Goal: Information Seeking & Learning: Learn about a topic

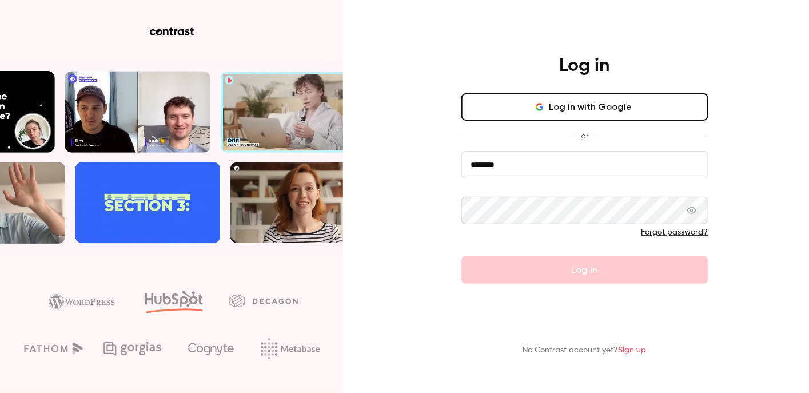
click at [529, 162] on input "********" at bounding box center [584, 164] width 247 height 27
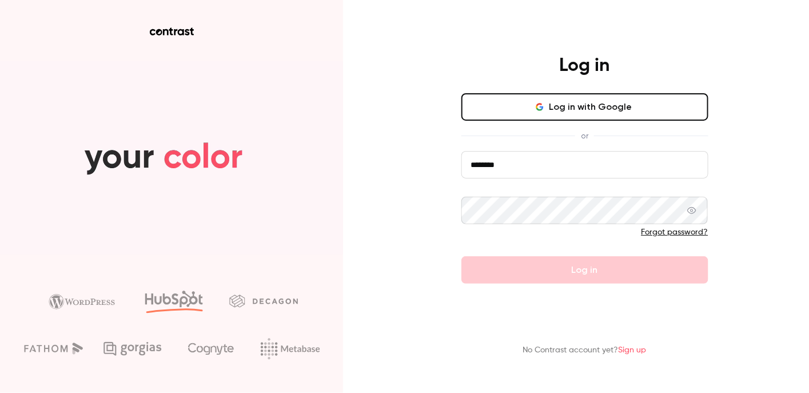
click at [528, 163] on input "********" at bounding box center [584, 164] width 247 height 27
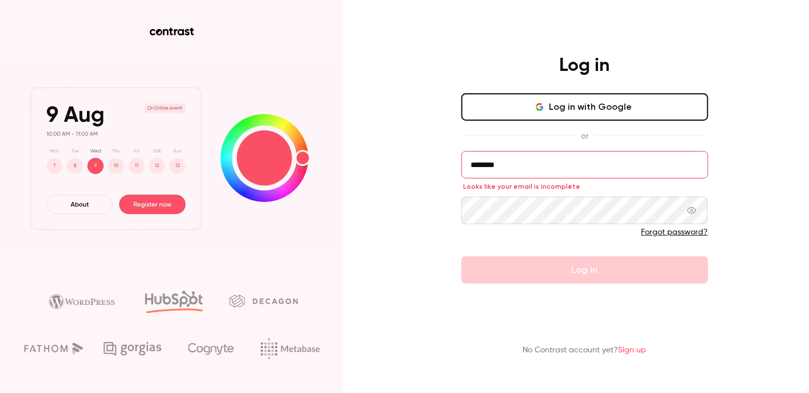
click at [531, 170] on input "********" at bounding box center [584, 164] width 247 height 27
type input "**********"
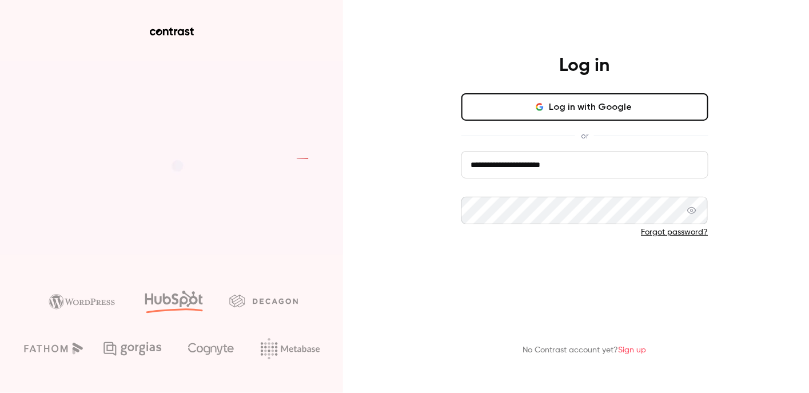
click at [564, 263] on button "Log in" at bounding box center [584, 269] width 247 height 27
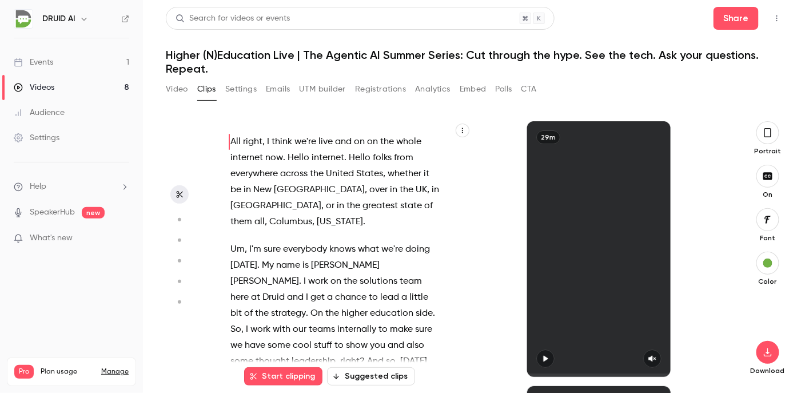
click at [38, 80] on link "Videos 8" at bounding box center [71, 87] width 143 height 25
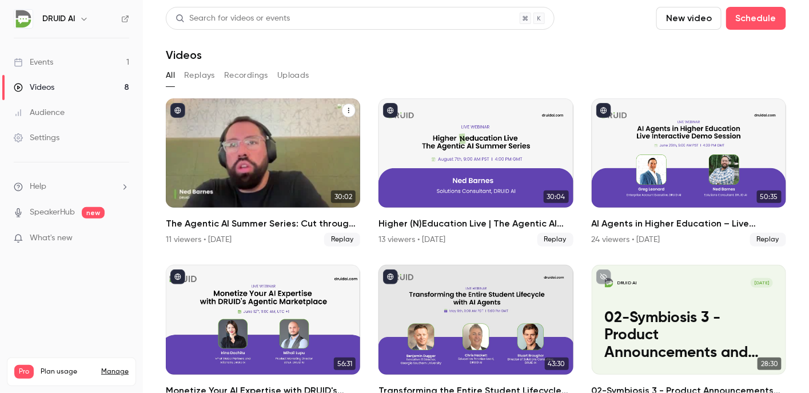
click at [264, 142] on div "The Agentic AI Summer Series: Cut through the hype. See the tech. Ask your ques…" at bounding box center [263, 152] width 194 height 109
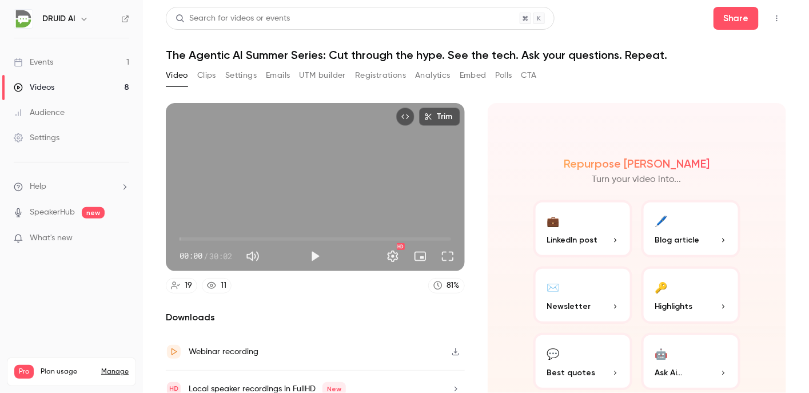
click at [211, 77] on button "Clips" at bounding box center [206, 75] width 19 height 18
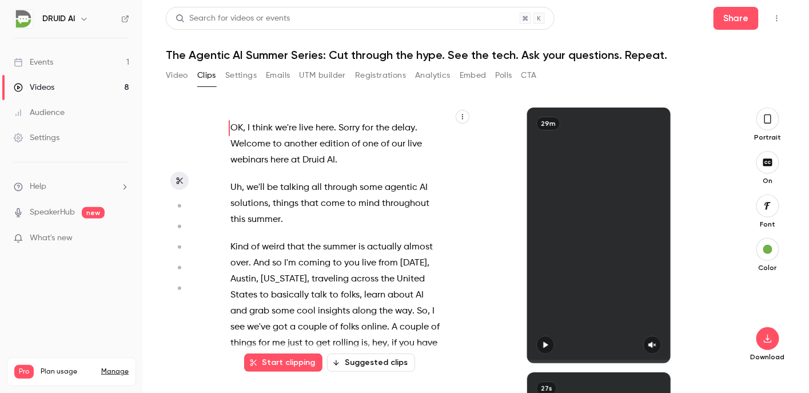
click at [177, 205] on icon "button" at bounding box center [179, 206] width 10 height 8
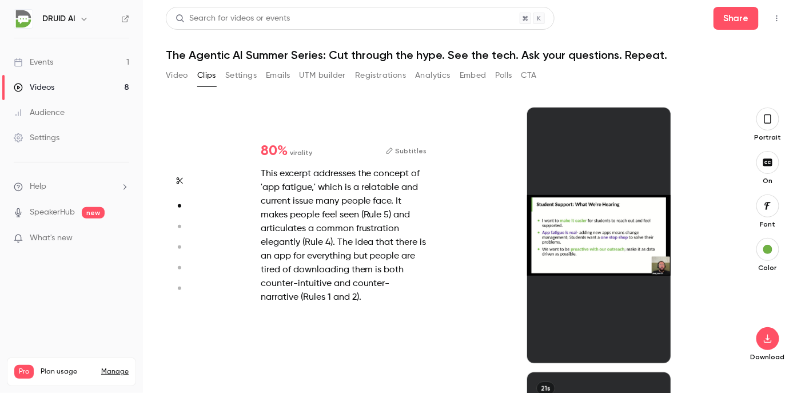
scroll to position [265, 0]
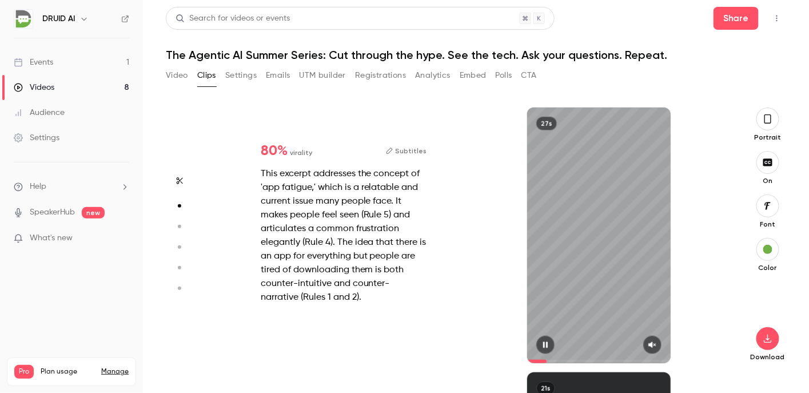
click at [649, 348] on icon "button" at bounding box center [652, 345] width 9 height 8
drag, startPoint x: 552, startPoint y: 359, endPoint x: 518, endPoint y: 359, distance: 33.2
click at [518, 359] on div "27s" at bounding box center [599, 234] width 255 height 255
type input "****"
click at [538, 345] on button "button" at bounding box center [545, 345] width 18 height 18
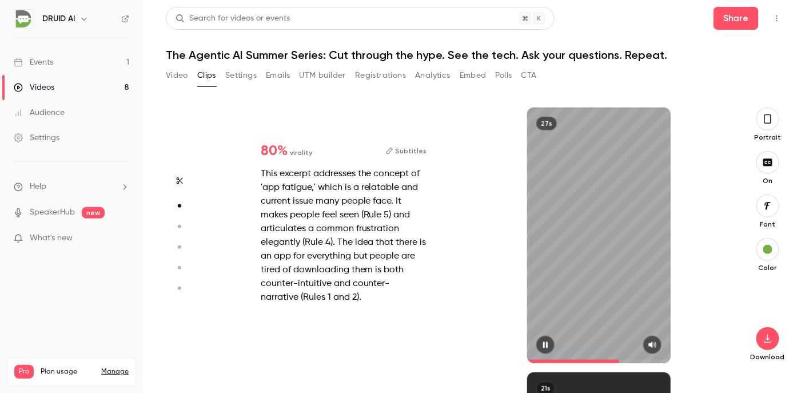
click at [619, 362] on span at bounding box center [598, 361] width 143 height 3
click at [629, 361] on span at bounding box center [598, 361] width 143 height 3
click at [181, 222] on button "button" at bounding box center [179, 226] width 18 height 18
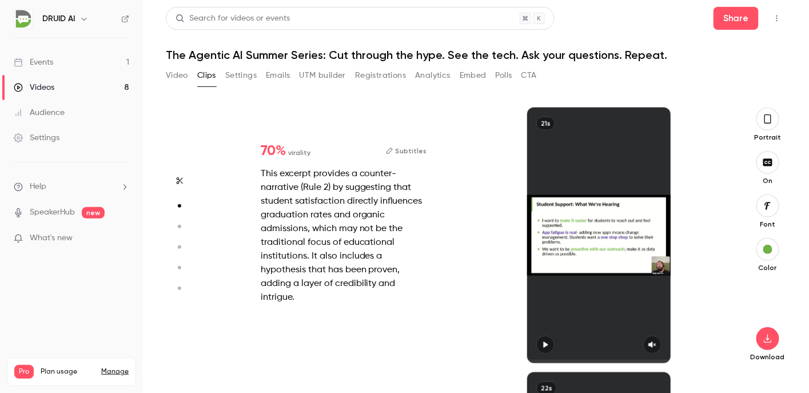
type input "*"
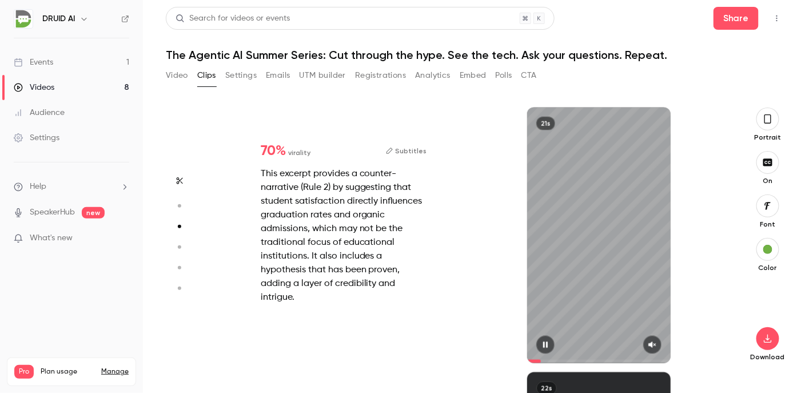
click at [652, 341] on icon "button" at bounding box center [652, 345] width 9 height 8
click at [273, 228] on div "This excerpt provides a counter-narrative (Rule 2) by suggesting that student s…" at bounding box center [344, 235] width 166 height 137
click at [179, 260] on button "button" at bounding box center [179, 267] width 18 height 18
type input "*"
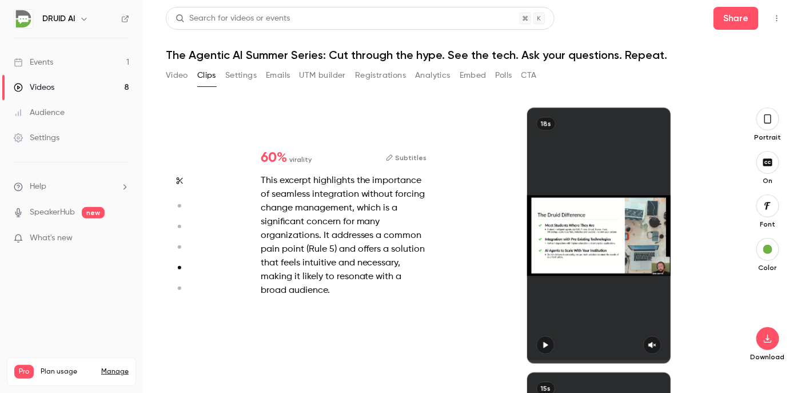
scroll to position [1059, 0]
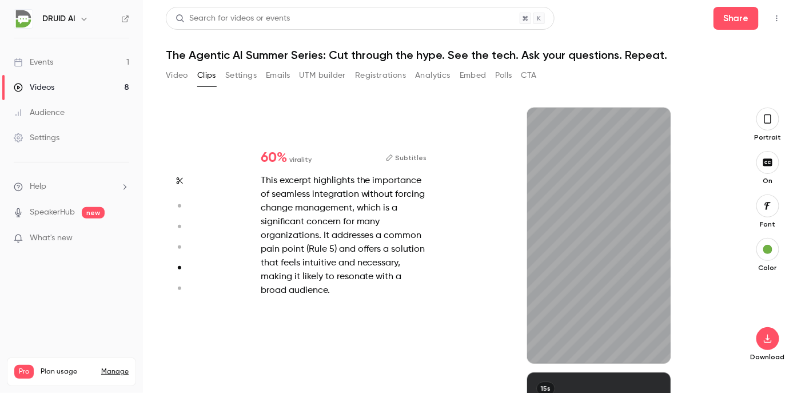
click at [182, 243] on icon "button" at bounding box center [179, 247] width 10 height 8
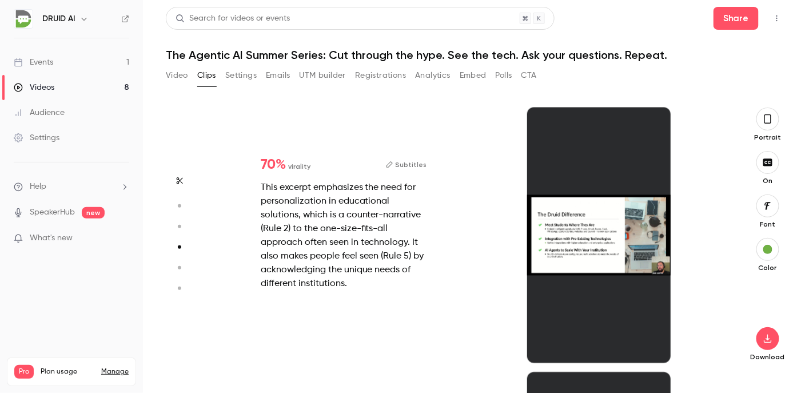
scroll to position [795, 0]
click at [644, 326] on div at bounding box center [598, 234] width 143 height 255
click at [600, 268] on div at bounding box center [598, 234] width 143 height 255
click at [179, 246] on circle "button" at bounding box center [179, 246] width 3 height 3
click at [245, 254] on div "70 % virality Subtitles This excerpt emphasizes the need for personalization in…" at bounding box center [343, 223] width 203 height 169
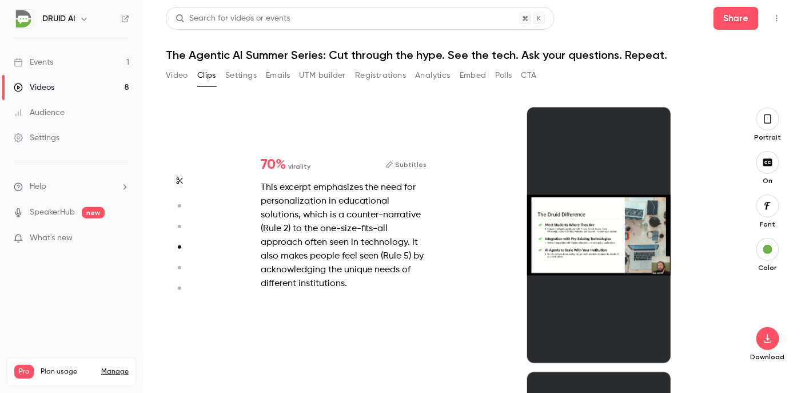
click at [334, 237] on div "This excerpt emphasizes the need for personalization in educational solutions, …" at bounding box center [344, 236] width 166 height 110
click at [633, 265] on div at bounding box center [598, 234] width 143 height 255
click at [182, 266] on icon "button" at bounding box center [179, 268] width 10 height 8
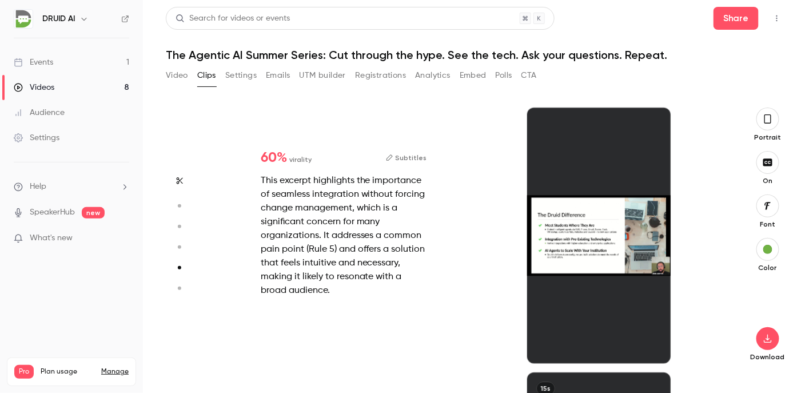
scroll to position [1059, 0]
click at [481, 276] on div "18s" at bounding box center [599, 234] width 255 height 255
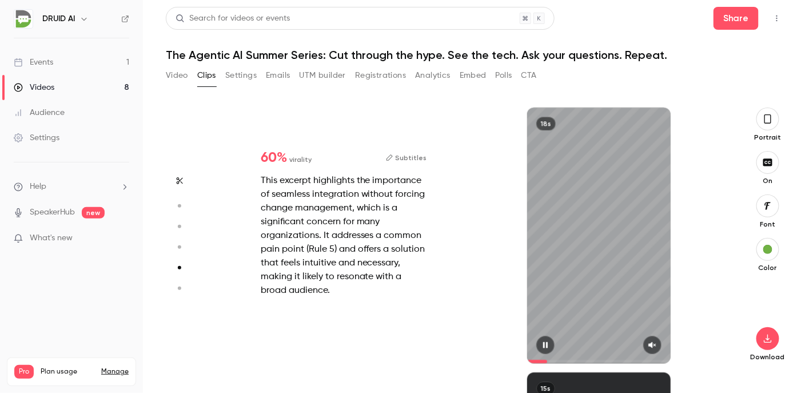
click at [652, 346] on icon "button" at bounding box center [652, 345] width 7 height 6
drag, startPoint x: 559, startPoint y: 361, endPoint x: 513, endPoint y: 360, distance: 45.7
click at [513, 360] on div "18s" at bounding box center [599, 234] width 255 height 255
click at [175, 290] on icon "button" at bounding box center [179, 288] width 10 height 8
type input "*"
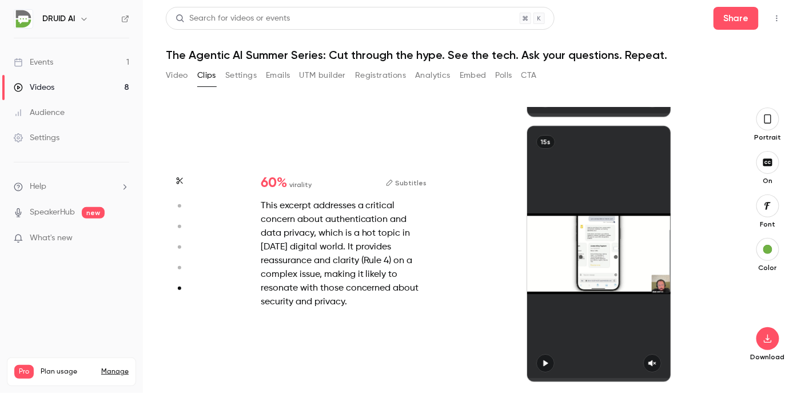
scroll to position [1306, 0]
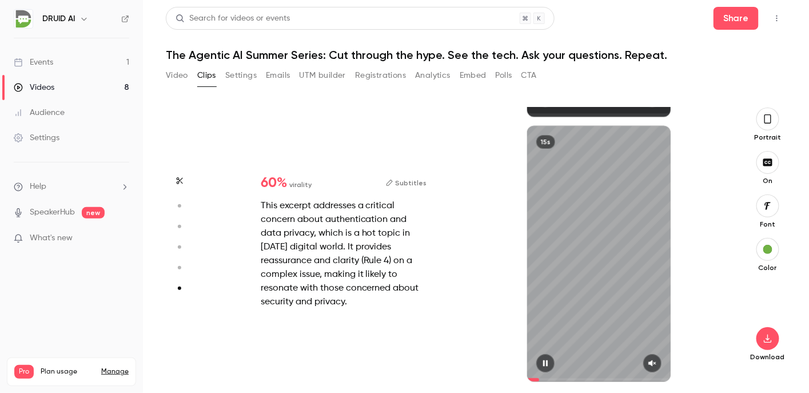
click at [649, 366] on icon "button" at bounding box center [652, 363] width 9 height 8
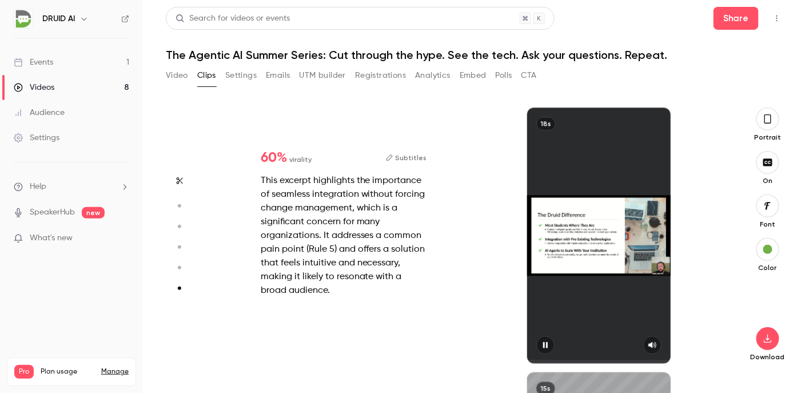
type input "*"
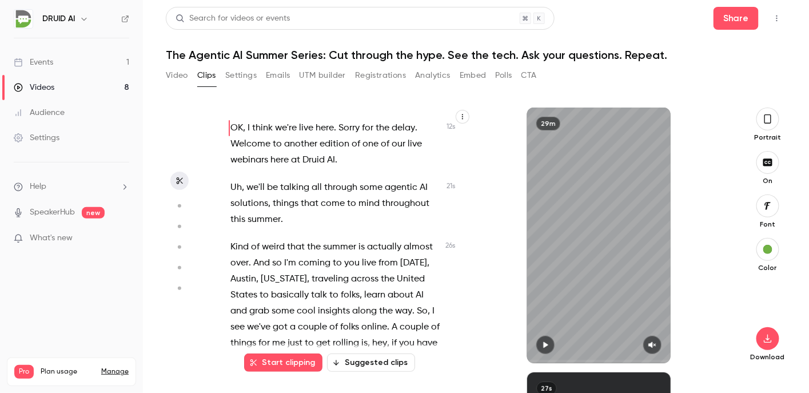
scroll to position [67, 0]
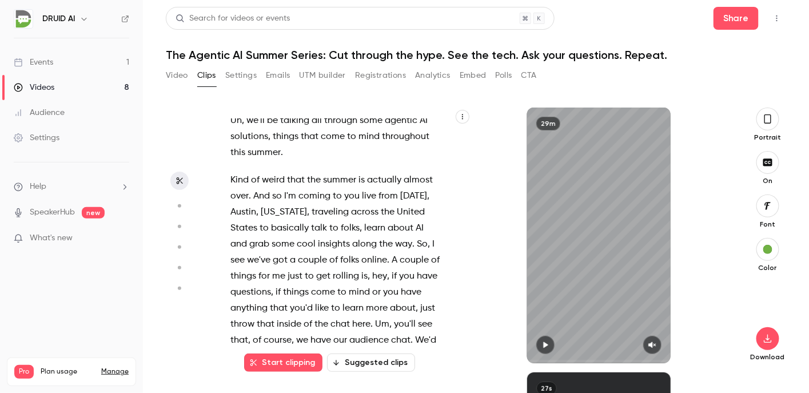
click at [292, 217] on span "[US_STATE]" at bounding box center [284, 212] width 46 height 16
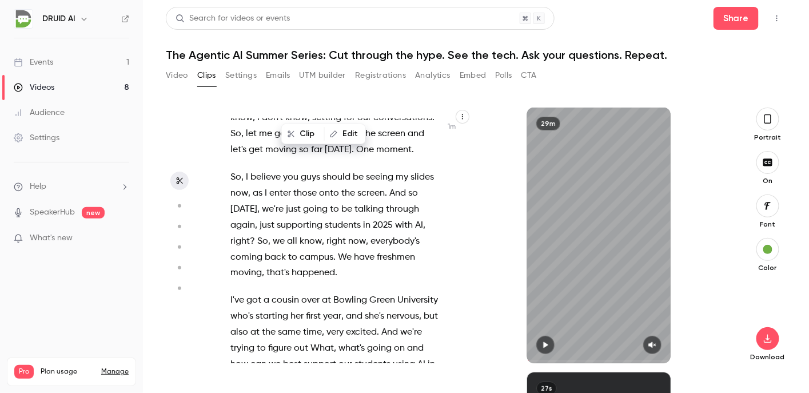
scroll to position [586, 0]
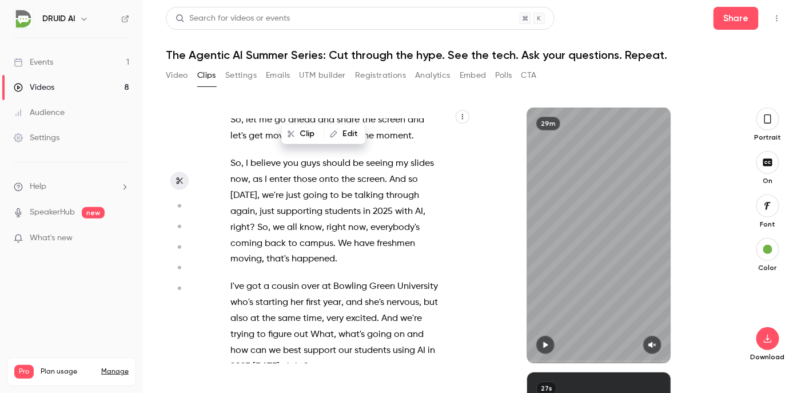
click at [245, 168] on span at bounding box center [244, 163] width 2 height 9
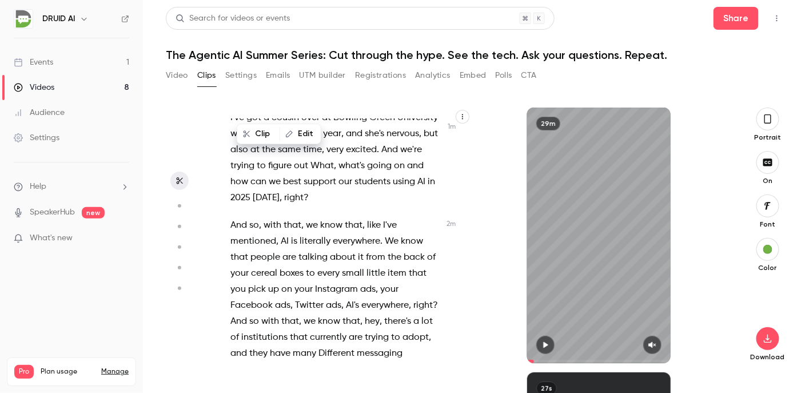
scroll to position [817, 0]
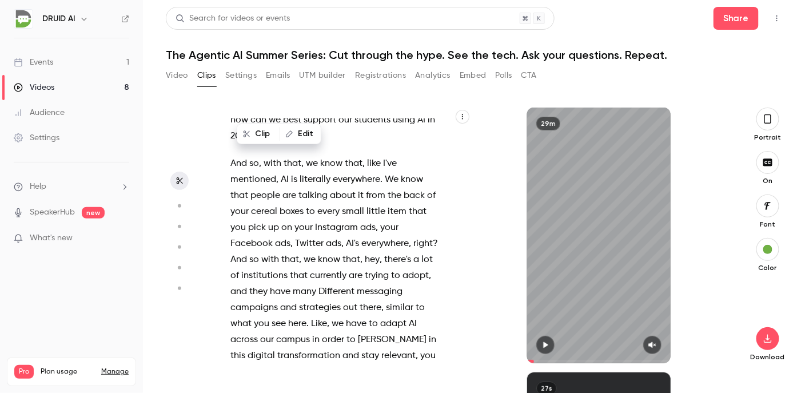
click at [308, 171] on span "we" at bounding box center [312, 163] width 12 height 16
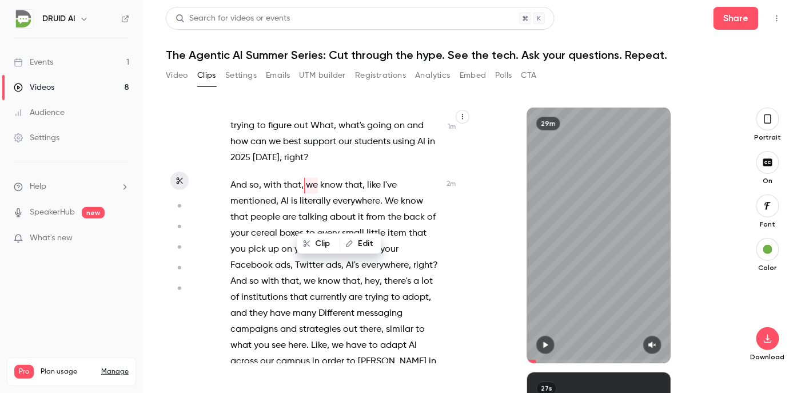
scroll to position [771, 0]
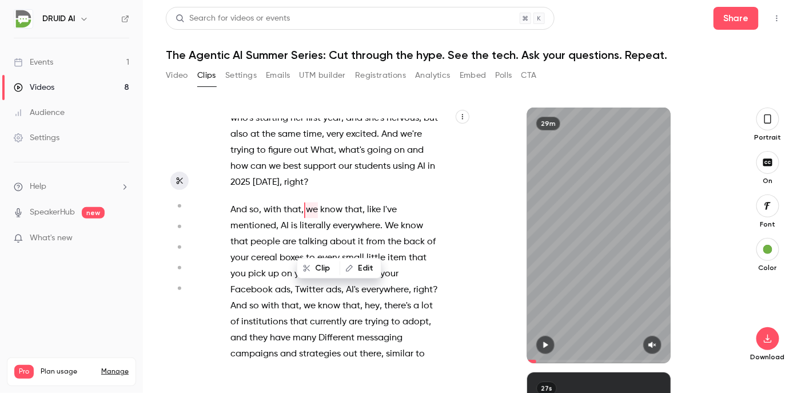
click at [542, 346] on icon "button" at bounding box center [545, 345] width 9 height 8
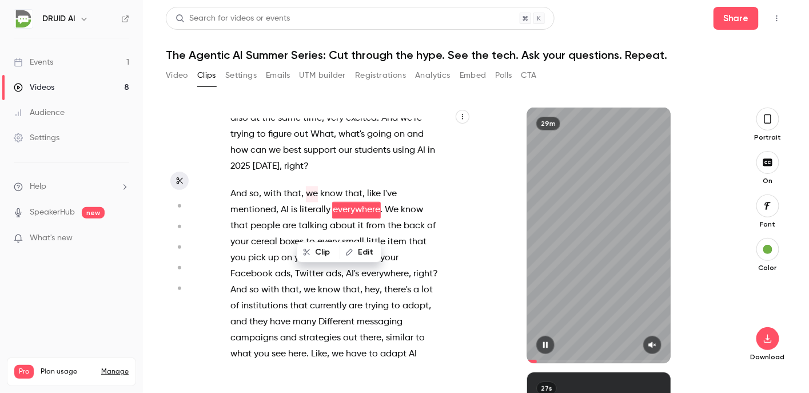
click at [649, 344] on icon "button" at bounding box center [652, 345] width 7 height 6
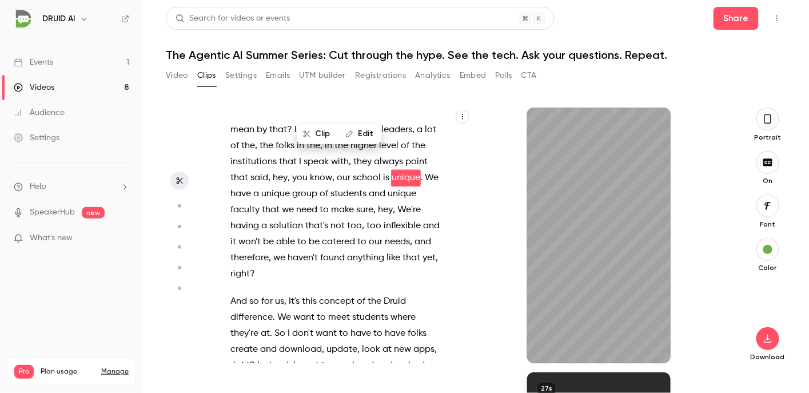
scroll to position [2486, 0]
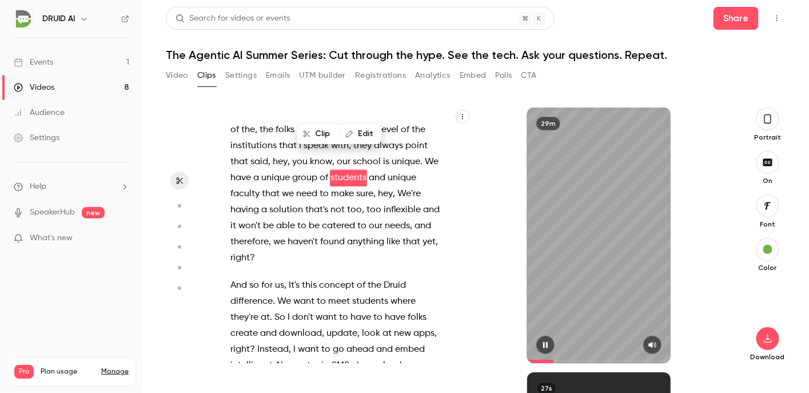
click at [625, 285] on div "29m" at bounding box center [598, 234] width 143 height 255
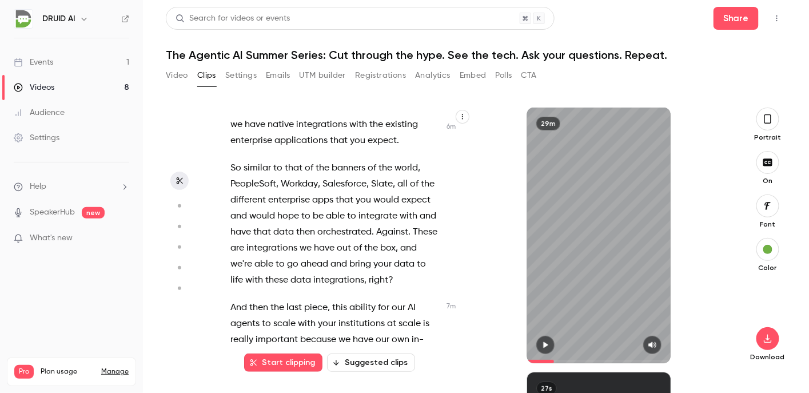
scroll to position [2946, 0]
click at [229, 152] on div "OK , I think we're live here . Sorry for the delay . Welcome to another edition…" at bounding box center [341, 241] width 250 height 244
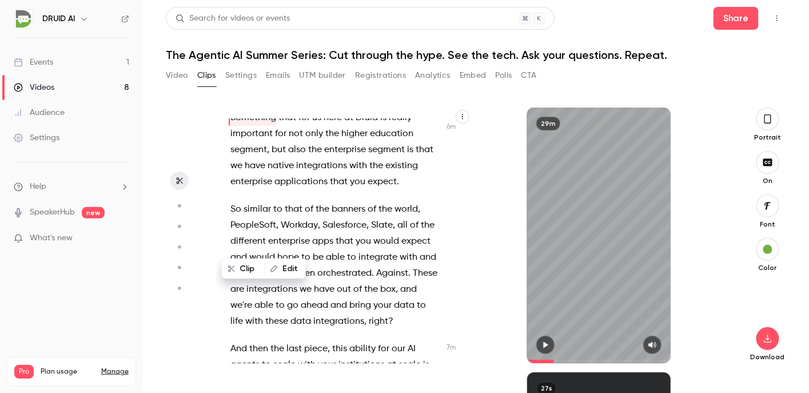
scroll to position [2861, 0]
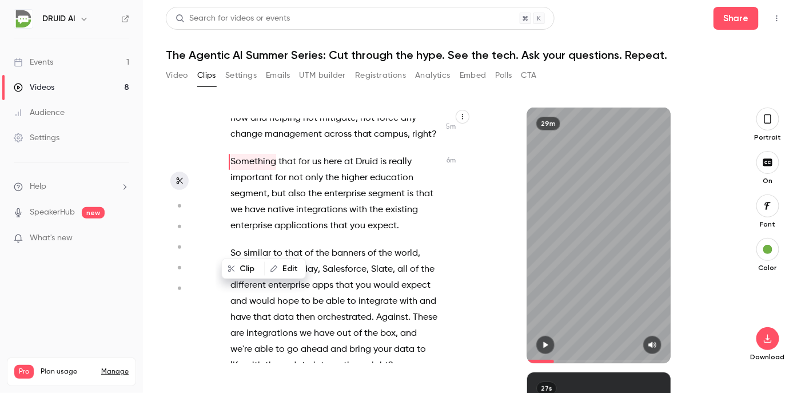
click at [231, 142] on p "And so for us , It's this concept of the [DEMOGRAPHIC_DATA] difference . We wan…" at bounding box center [335, 22] width 210 height 240
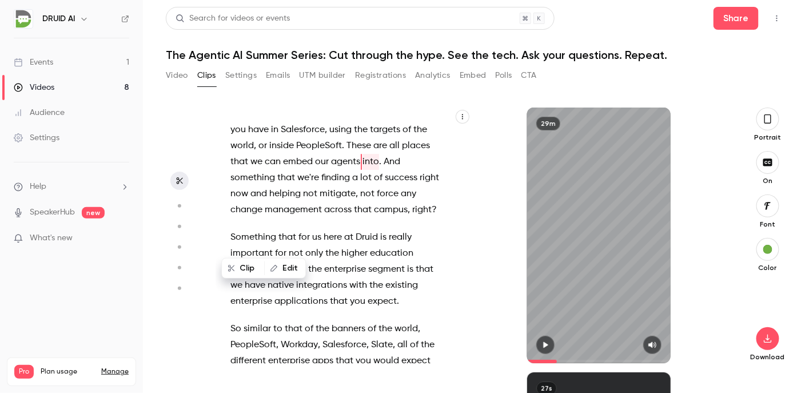
click at [231, 245] on span "Something" at bounding box center [253, 237] width 46 height 16
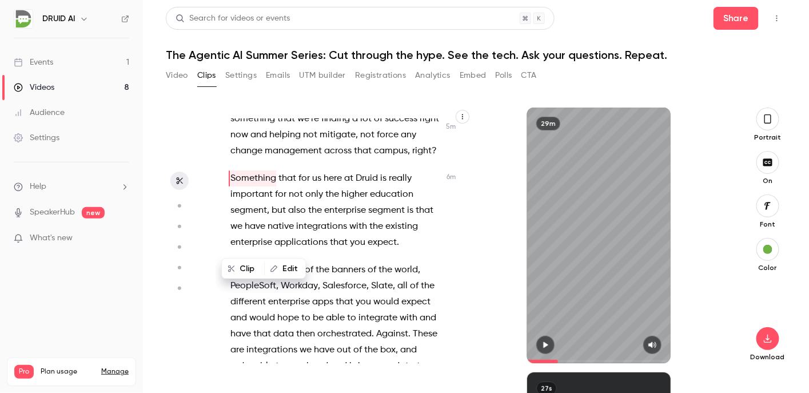
scroll to position [2861, 0]
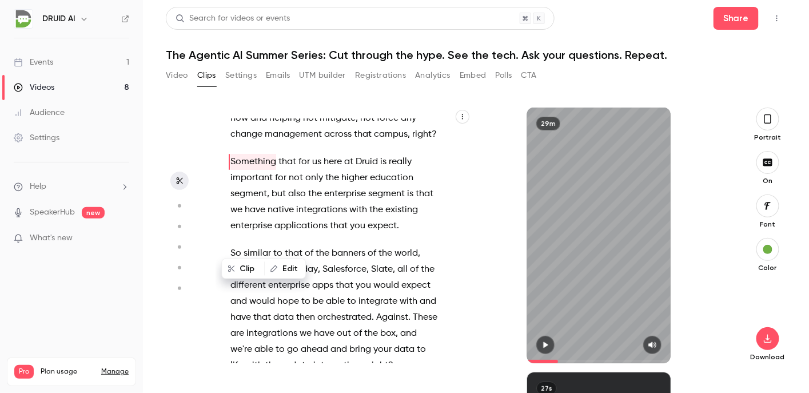
click at [546, 340] on button "button" at bounding box center [545, 345] width 18 height 18
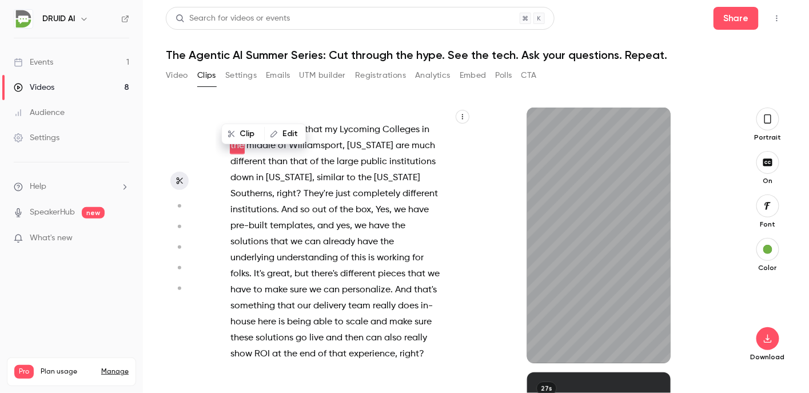
scroll to position [3295, 0]
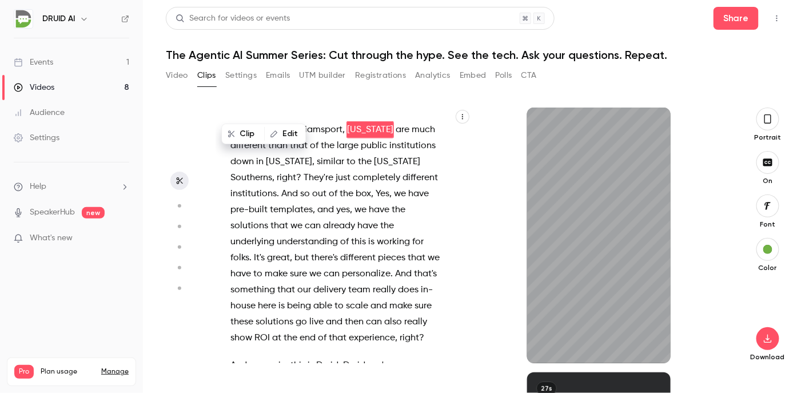
click at [376, 202] on span "Yes" at bounding box center [383, 194] width 14 height 16
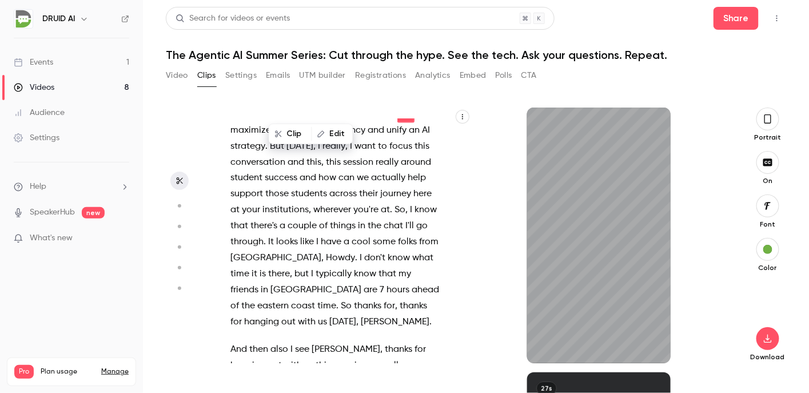
scroll to position [3611, 0]
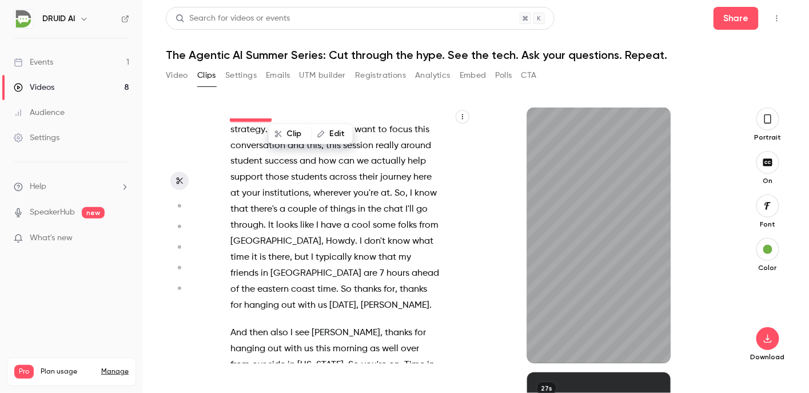
click at [265, 138] on span "strategy" at bounding box center [247, 130] width 35 height 16
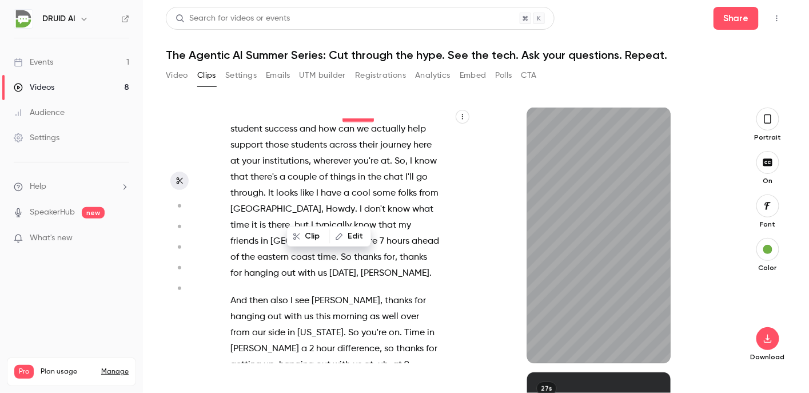
scroll to position [3659, 0]
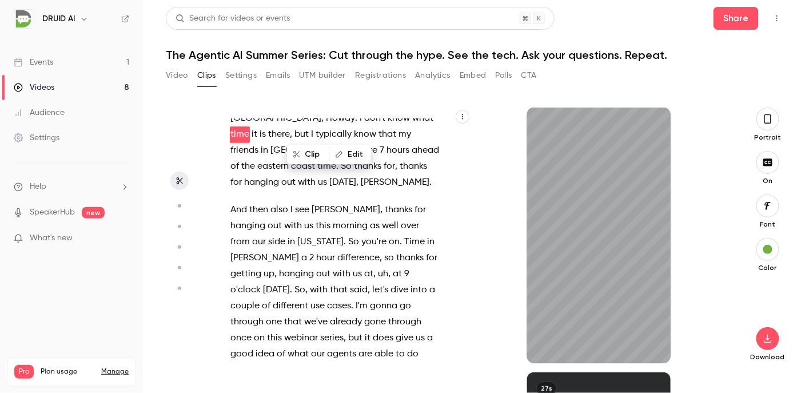
drag, startPoint x: 333, startPoint y: 225, endPoint x: 295, endPoint y: 121, distance: 111.2
click at [295, 121] on p "And so again , this is Druid . Druid , we're a conversational . AI platform tha…" at bounding box center [335, 54] width 210 height 272
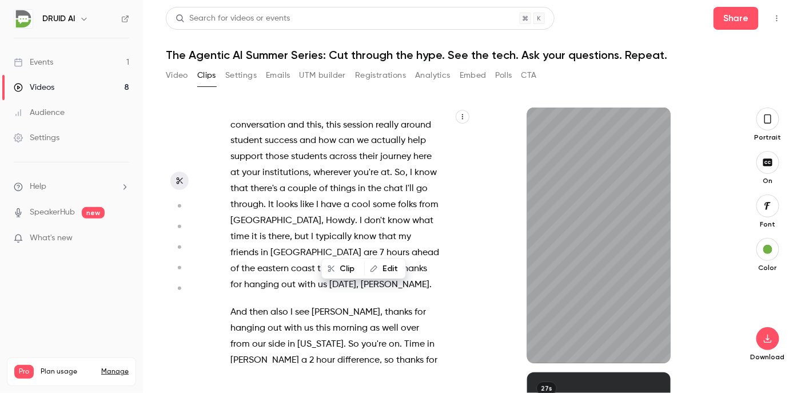
scroll to position [3627, 0]
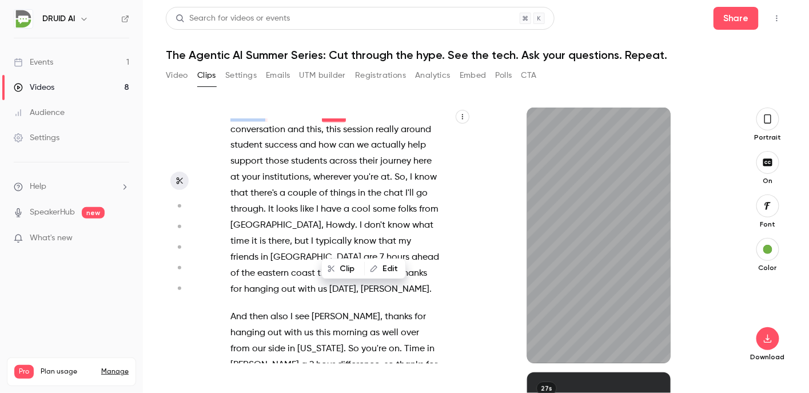
drag, startPoint x: 295, startPoint y: 121, endPoint x: 295, endPoint y: 186, distance: 65.2
click at [295, 74] on span "intelligent" at bounding box center [283, 66] width 42 height 16
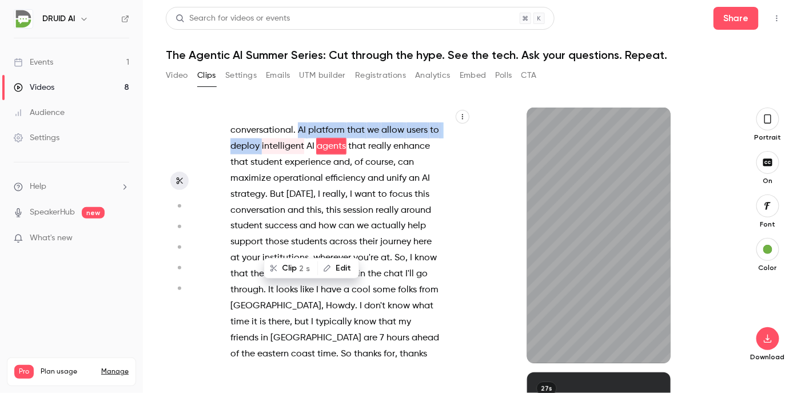
scroll to position [3579, 0]
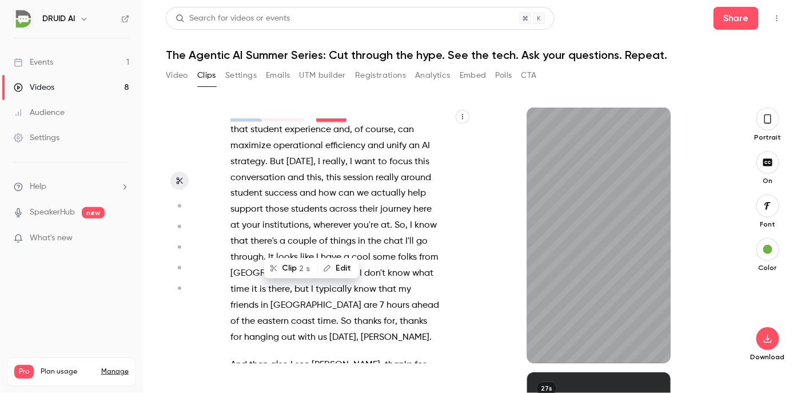
click at [370, 30] on span "and" at bounding box center [378, 22] width 17 height 16
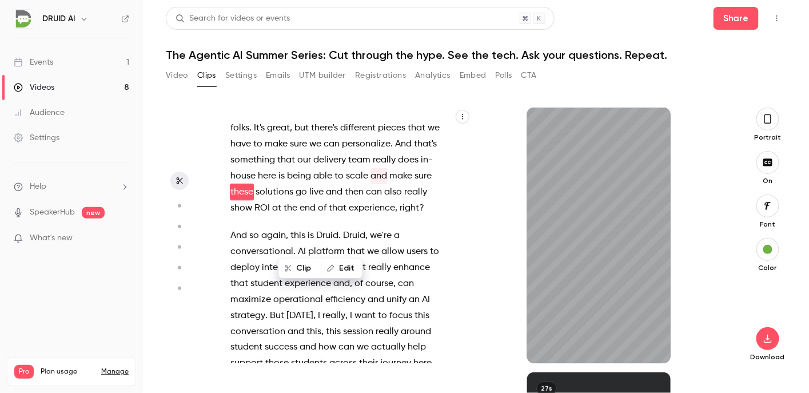
scroll to position [3487, 0]
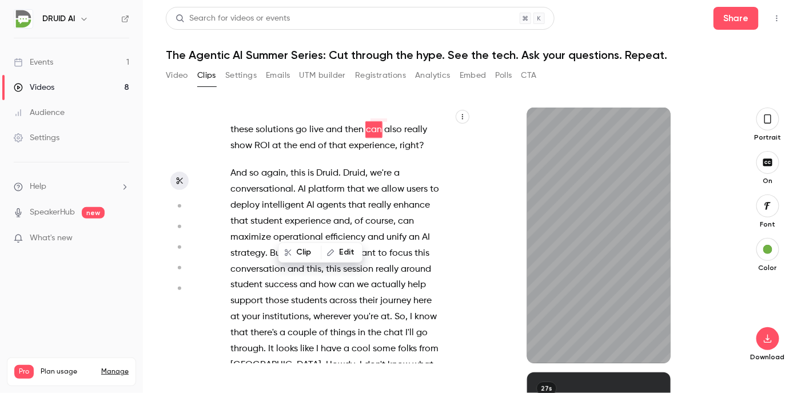
click at [279, 129] on p "And but we're able to configure those , and we're able to go ahead and meet the…" at bounding box center [335, 10] width 210 height 288
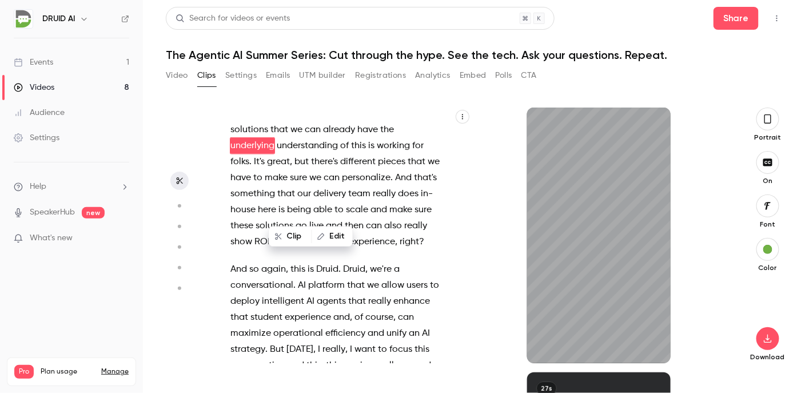
scroll to position [3407, 0]
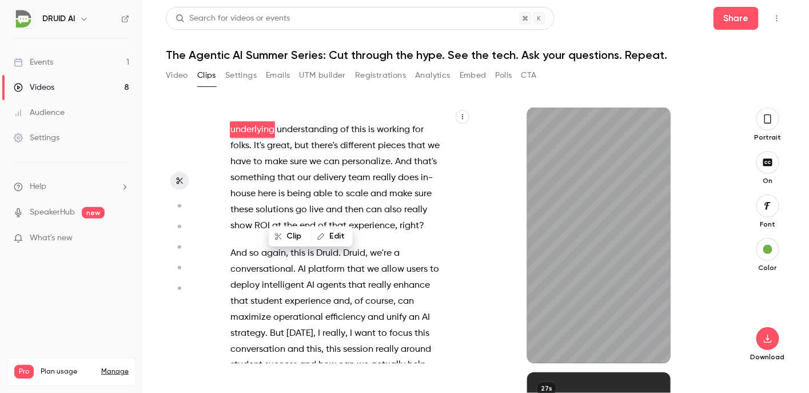
click at [356, 90] on span "box" at bounding box center [363, 82] width 15 height 16
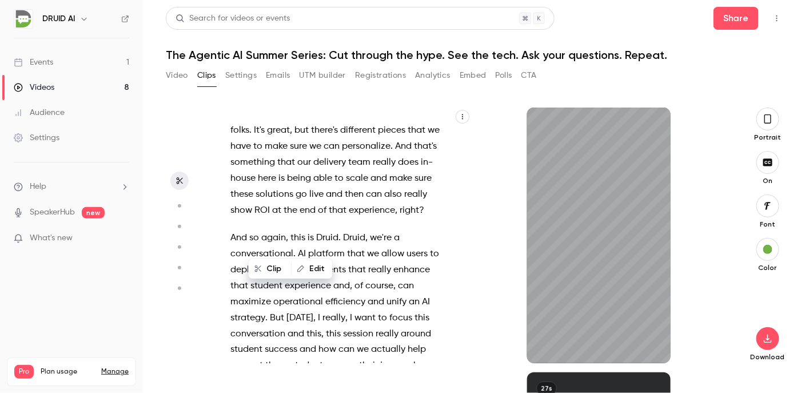
scroll to position [3375, 0]
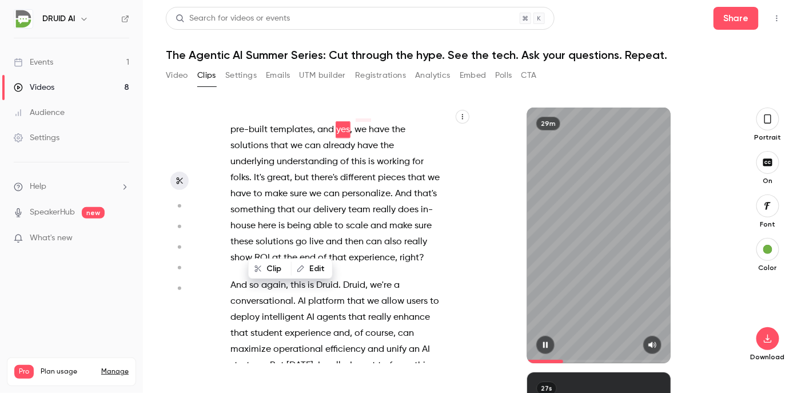
click at [545, 345] on icon "button" at bounding box center [545, 345] width 9 height 8
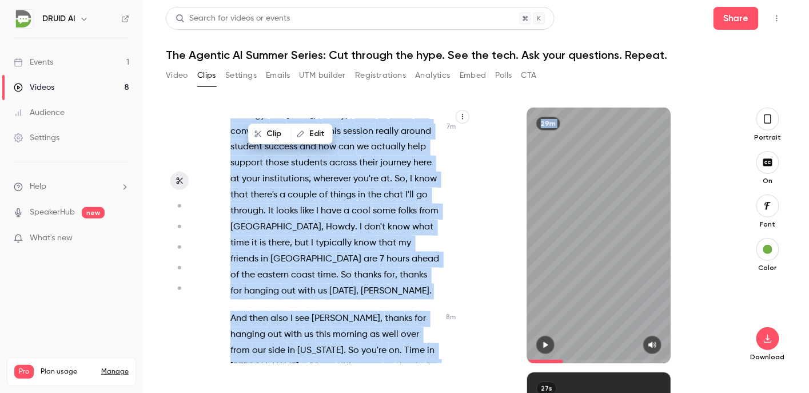
scroll to position [3626, 0]
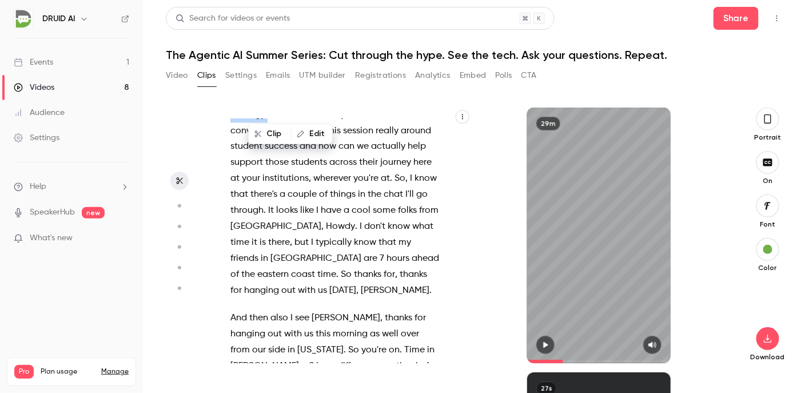
drag, startPoint x: 278, startPoint y: 223, endPoint x: 332, endPoint y: 242, distance: 57.5
click at [332, 242] on div "OK , I think we're live here . Sorry for the delay . Welcome to another edition…" at bounding box center [341, 241] width 250 height 244
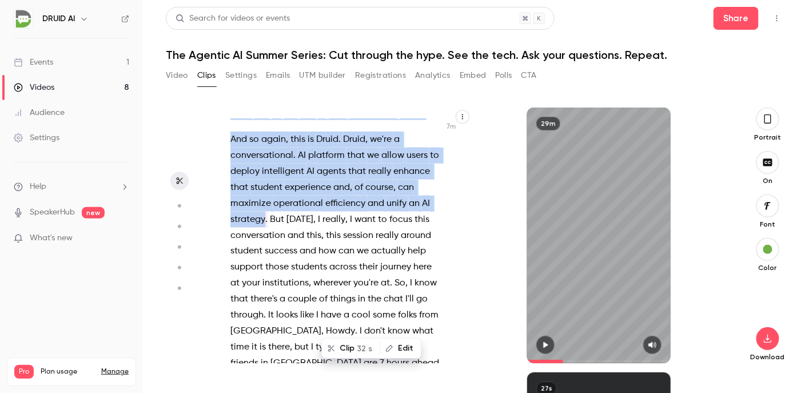
scroll to position [3375, 0]
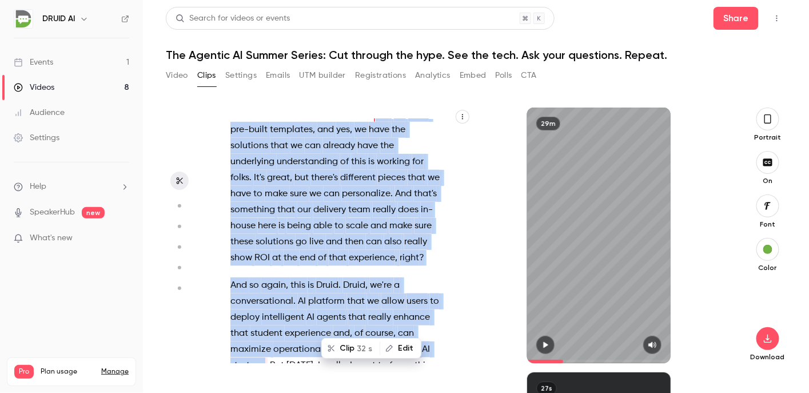
click at [347, 345] on button "Clip 32 s" at bounding box center [350, 348] width 57 height 18
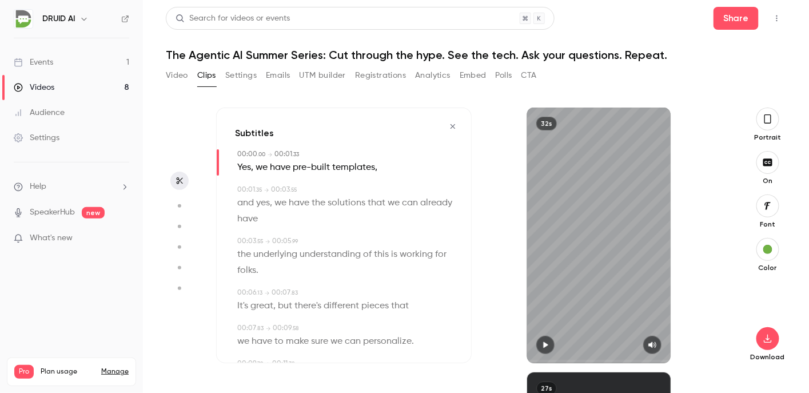
click at [542, 343] on icon "button" at bounding box center [545, 345] width 9 height 8
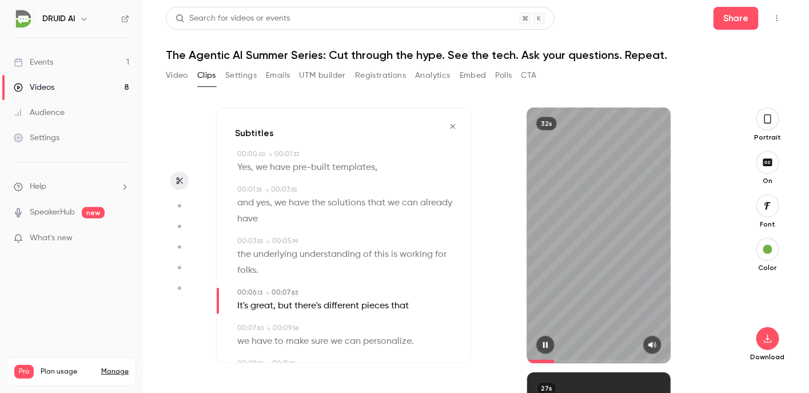
click at [545, 352] on button "button" at bounding box center [545, 345] width 18 height 18
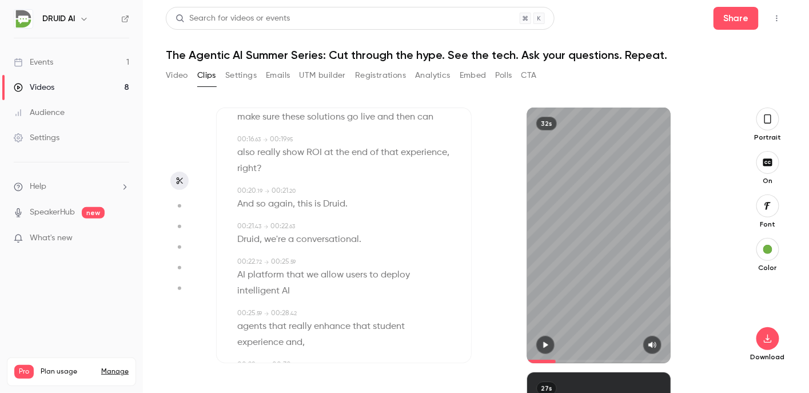
scroll to position [348, 0]
click at [327, 198] on span "Druid" at bounding box center [334, 203] width 22 height 16
type input "****"
click at [334, 219] on button "Edit" at bounding box center [329, 224] width 39 height 18
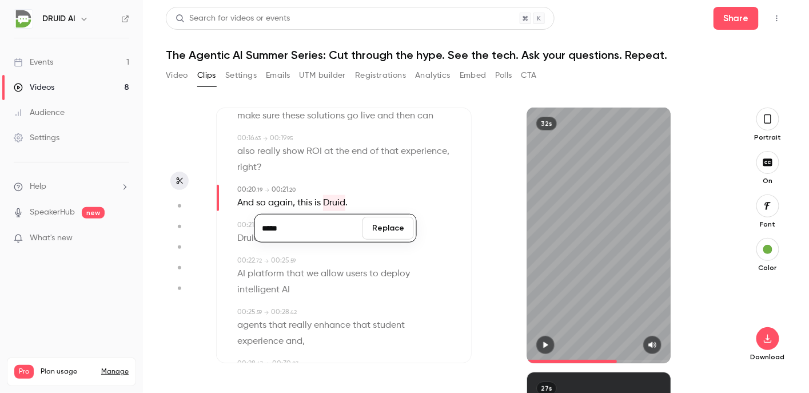
type input "*****"
click at [391, 226] on button "Replace" at bounding box center [387, 228] width 51 height 23
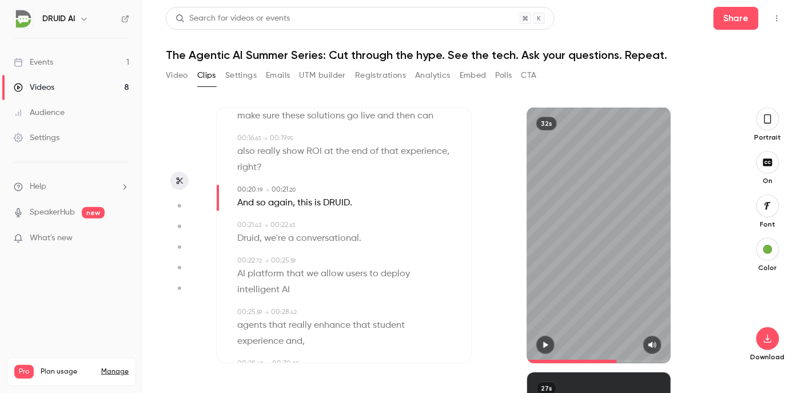
click at [256, 239] on span "Druid" at bounding box center [248, 238] width 22 height 16
type input "****"
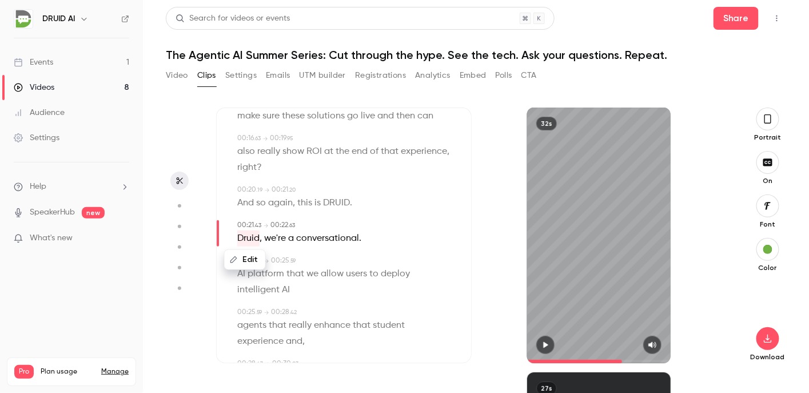
click at [247, 263] on button "Edit" at bounding box center [244, 259] width 39 height 18
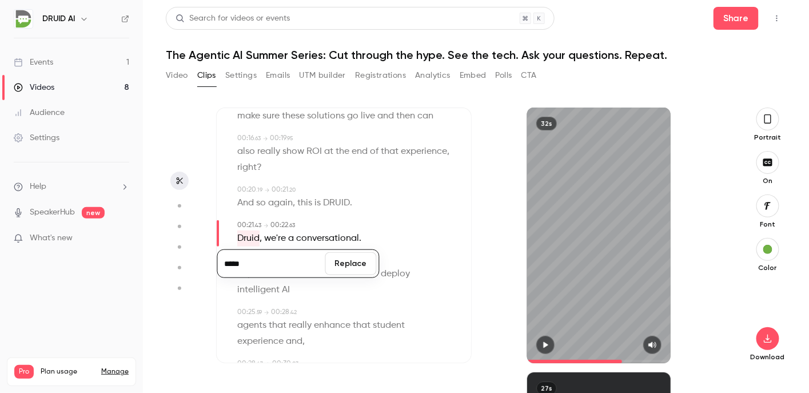
type input "*****"
click at [350, 265] on button "Replace" at bounding box center [350, 263] width 51 height 23
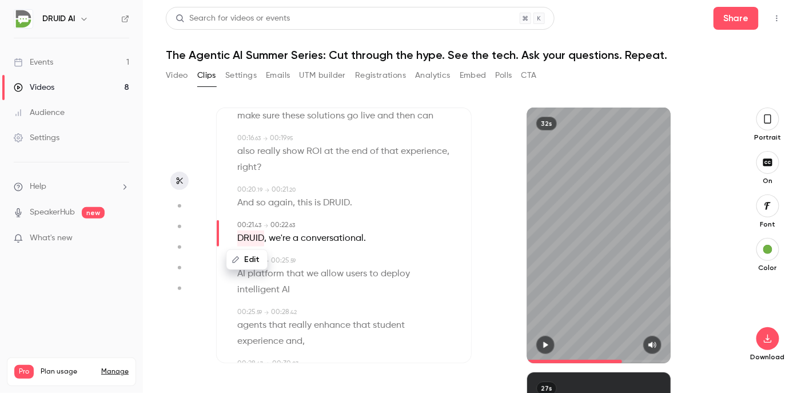
type input "****"
drag, startPoint x: 350, startPoint y: 265, endPoint x: 328, endPoint y: 245, distance: 30.4
click at [328, 245] on span "conversational" at bounding box center [332, 238] width 63 height 16
drag, startPoint x: 328, startPoint y: 245, endPoint x: 373, endPoint y: 242, distance: 45.8
click at [373, 242] on div "Edit DRUID , we're a conversational ." at bounding box center [344, 238] width 215 height 16
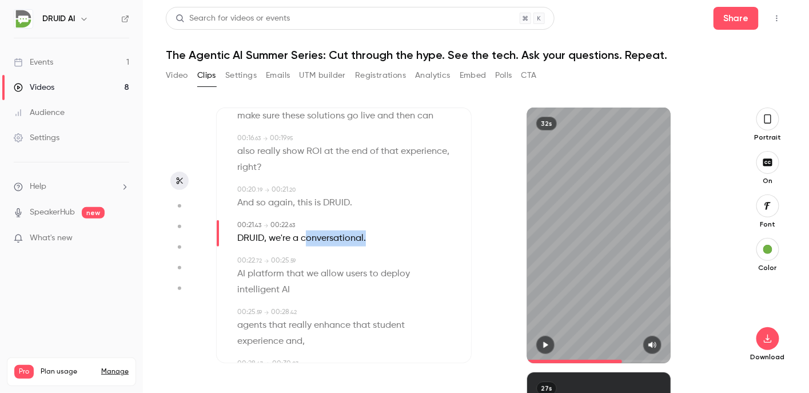
drag, startPoint x: 306, startPoint y: 237, endPoint x: 394, endPoint y: 235, distance: 88.0
click at [394, 235] on div "DRUID , we're a conversational ." at bounding box center [344, 238] width 215 height 16
drag, startPoint x: 394, startPoint y: 235, endPoint x: 361, endPoint y: 268, distance: 46.1
click at [361, 268] on div "Edit" at bounding box center [360, 259] width 42 height 21
drag, startPoint x: 297, startPoint y: 233, endPoint x: 372, endPoint y: 235, distance: 75.5
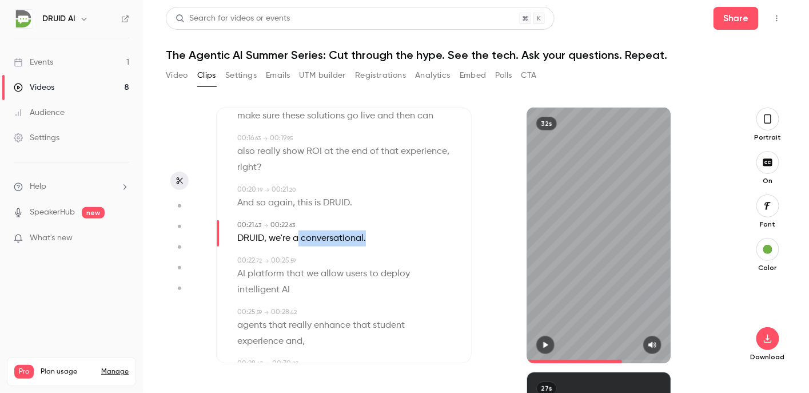
click at [372, 235] on div "DRUID , we're a conversational ." at bounding box center [344, 238] width 215 height 16
drag, startPoint x: 372, startPoint y: 235, endPoint x: 361, endPoint y: 258, distance: 25.3
click at [361, 258] on button "Edit" at bounding box center [359, 259] width 39 height 18
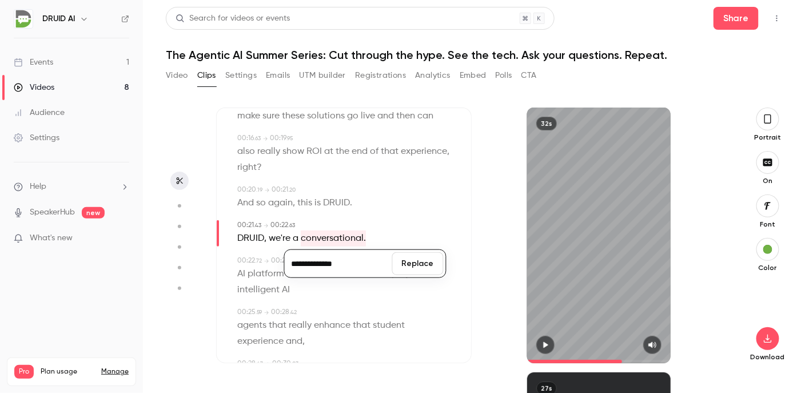
type input "**********"
click at [408, 264] on button "Replace" at bounding box center [417, 263] width 51 height 23
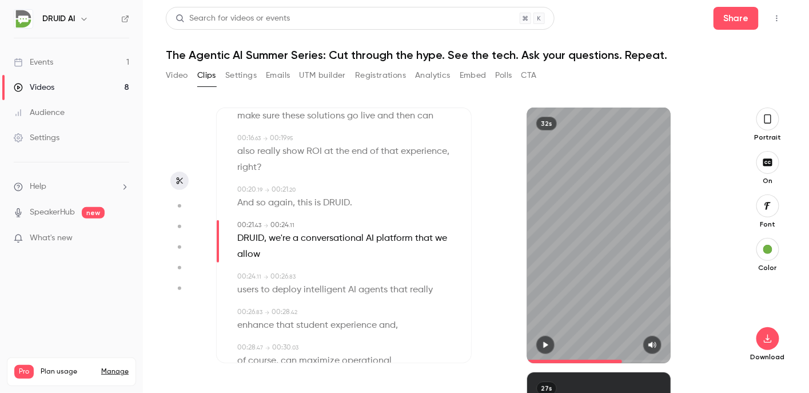
click at [243, 201] on span "And" at bounding box center [245, 203] width 17 height 16
click at [546, 350] on button "button" at bounding box center [545, 345] width 18 height 18
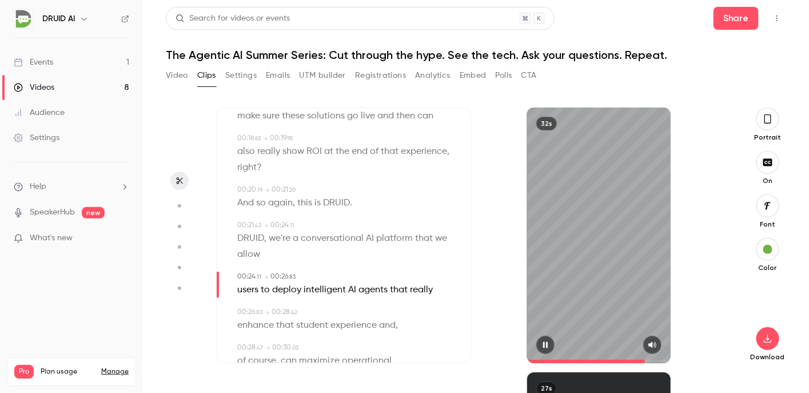
click at [546, 350] on button "button" at bounding box center [545, 345] width 18 height 18
click at [435, 246] on span "we" at bounding box center [441, 238] width 12 height 16
type input "****"
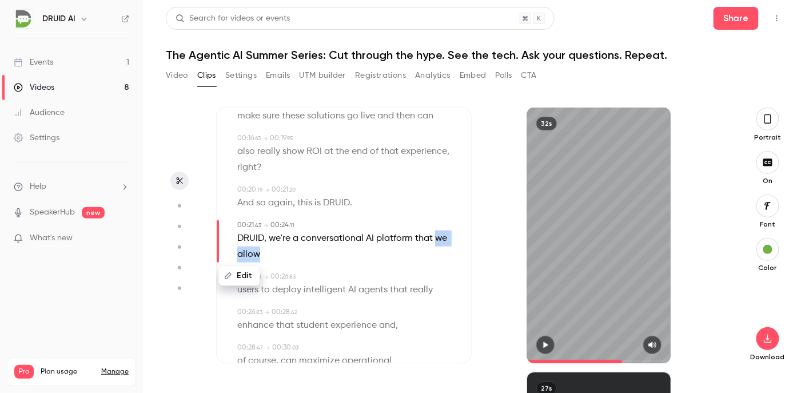
drag, startPoint x: 239, startPoint y: 252, endPoint x: 273, endPoint y: 252, distance: 33.7
click at [273, 252] on p "DRUID , we're a conversational AI platform that we allow" at bounding box center [344, 246] width 215 height 32
drag, startPoint x: 273, startPoint y: 252, endPoint x: 265, endPoint y: 273, distance: 22.1
click at [265, 273] on button "Edit" at bounding box center [258, 275] width 39 height 18
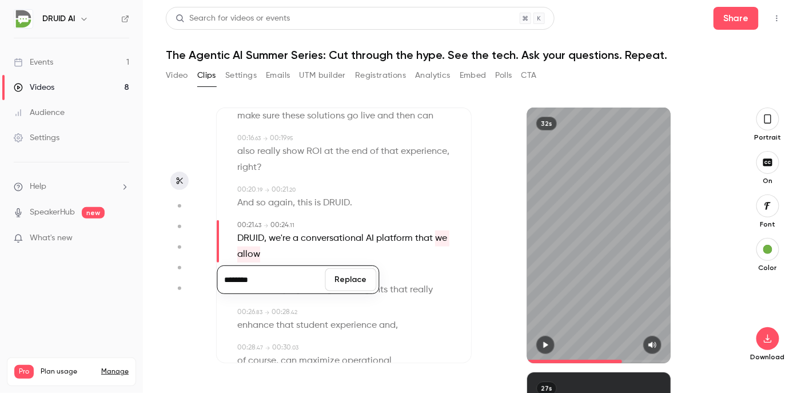
type input "*"
type input "******"
click at [344, 277] on button "Replace" at bounding box center [350, 279] width 51 height 23
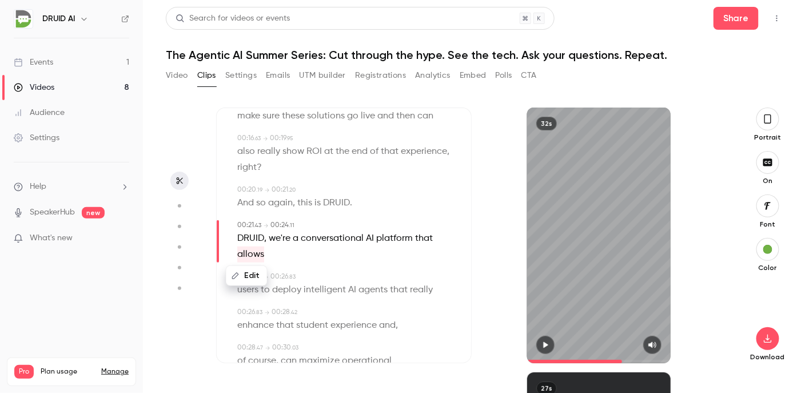
click at [546, 340] on button "button" at bounding box center [545, 345] width 18 height 18
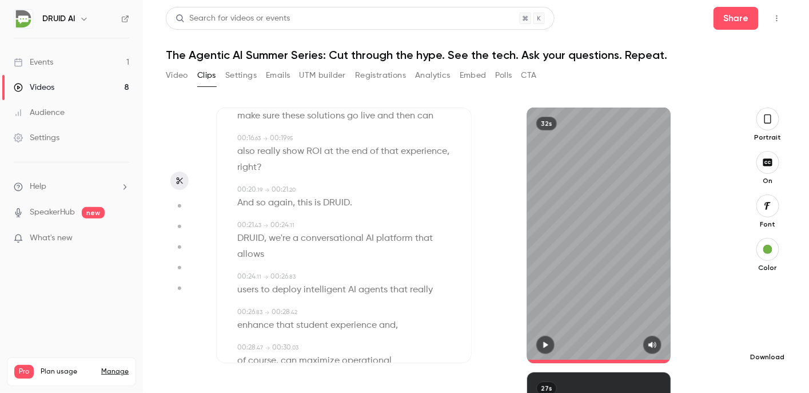
click at [773, 338] on icon "button" at bounding box center [768, 338] width 14 height 9
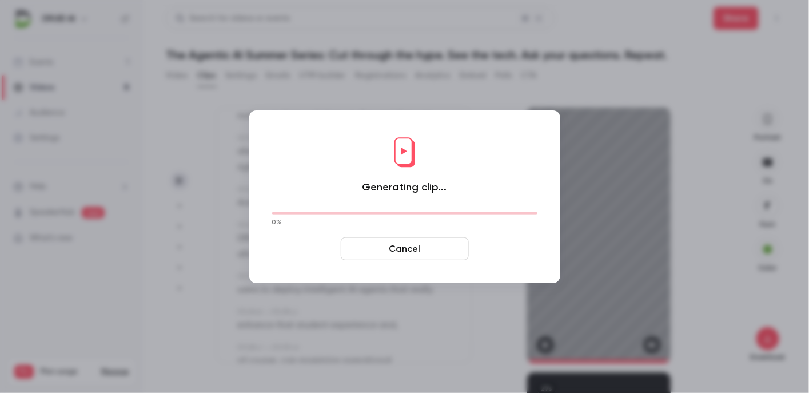
click at [398, 250] on button "Cancel" at bounding box center [405, 248] width 128 height 23
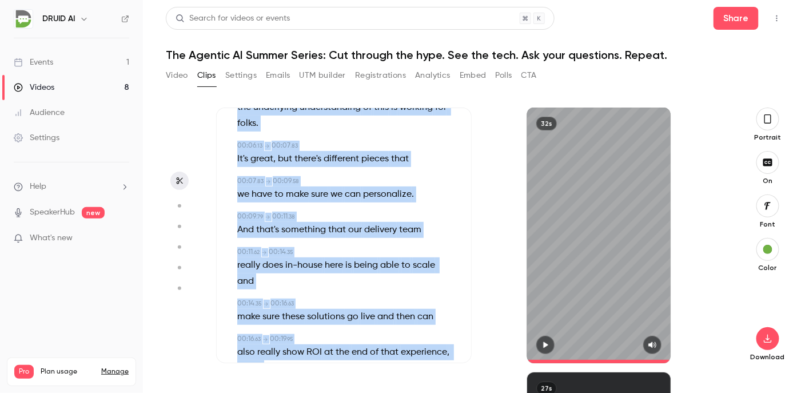
scroll to position [199, 0]
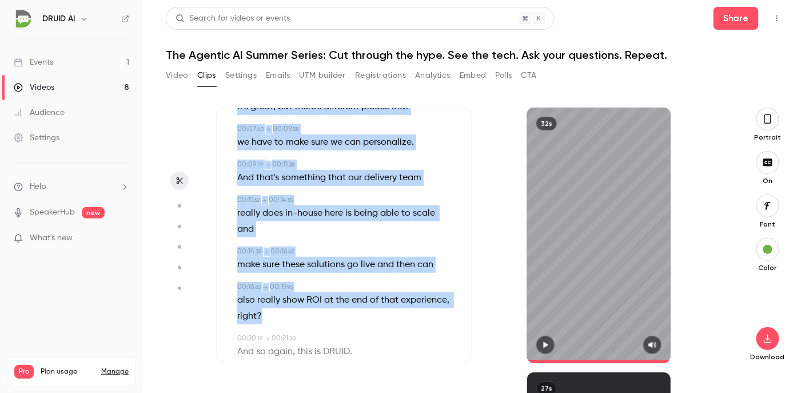
drag, startPoint x: 245, startPoint y: 168, endPoint x: 348, endPoint y: 322, distance: 185.8
click at [348, 322] on div "00:00 . 00 → 00:01 . 33 Yes , we have pre-built templates , 00:01 . 35 → 00:03 …" at bounding box center [344, 273] width 218 height 647
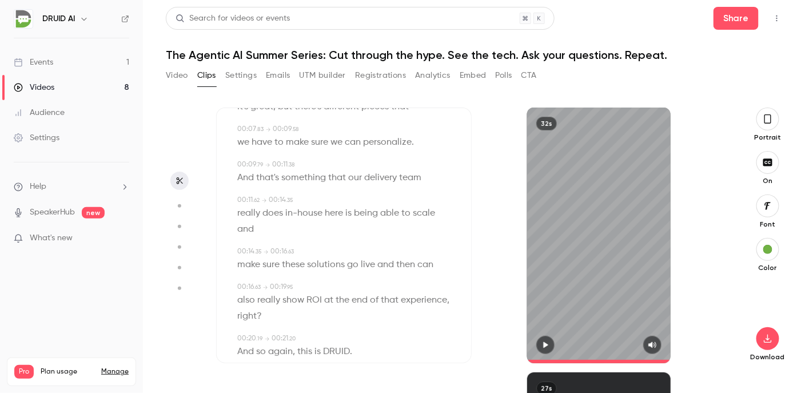
click at [740, 305] on section "Subtitles 00:00 . 00 → 00:01 . 33 Yes , we have pre-built templates , 00:01 . 3…" at bounding box center [476, 249] width 620 height 285
click at [771, 341] on icon "button" at bounding box center [767, 338] width 7 height 9
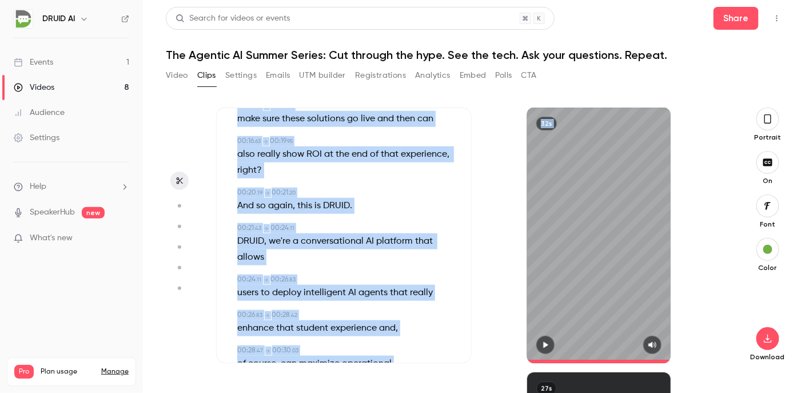
scroll to position [451, 0]
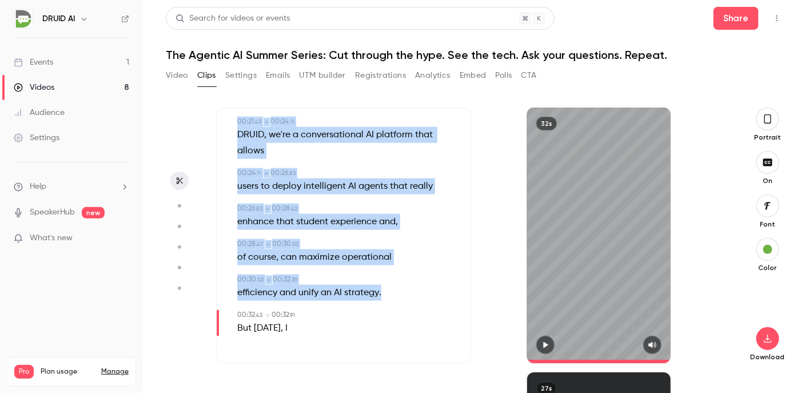
drag, startPoint x: 237, startPoint y: 155, endPoint x: 392, endPoint y: 291, distance: 205.8
click at [392, 291] on div "00:00 . 00 → 00:01 . 33 Yes , we have pre-built templates , 00:01 . 35 → 00:03 …" at bounding box center [344, 21] width 218 height 647
copy div "Lor , ip dolo sit-ametc adipiscin , 28:61 . 62 → 14:81 . 83 eli sed , do eius t…"
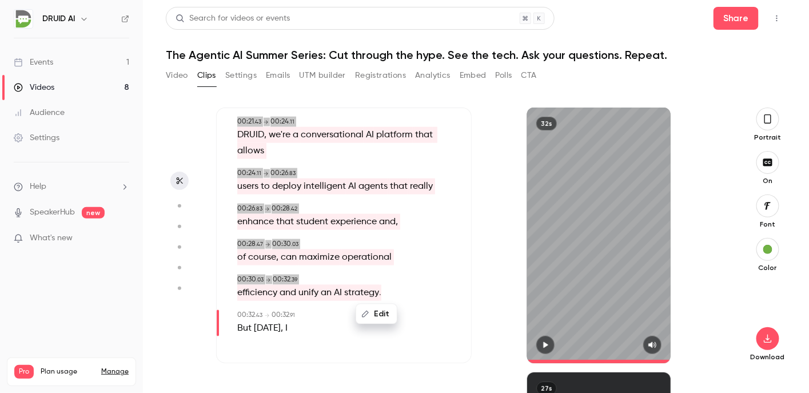
type input "****"
